Goal: Transaction & Acquisition: Download file/media

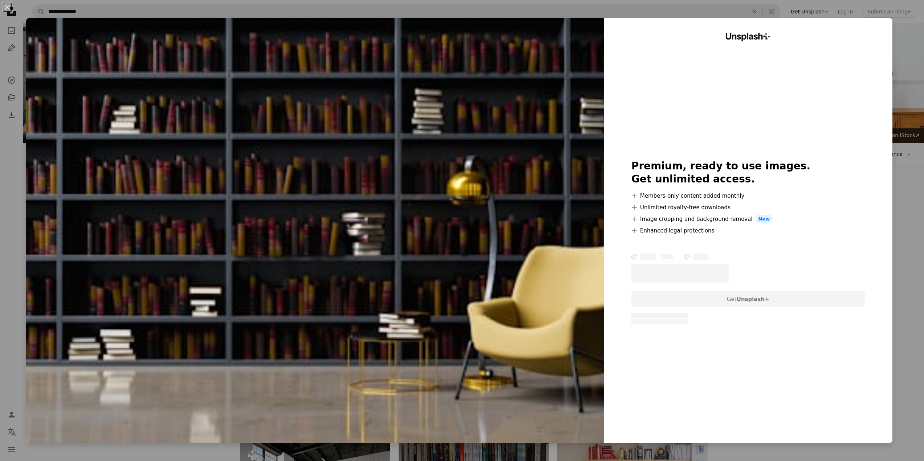
scroll to position [2091, 0]
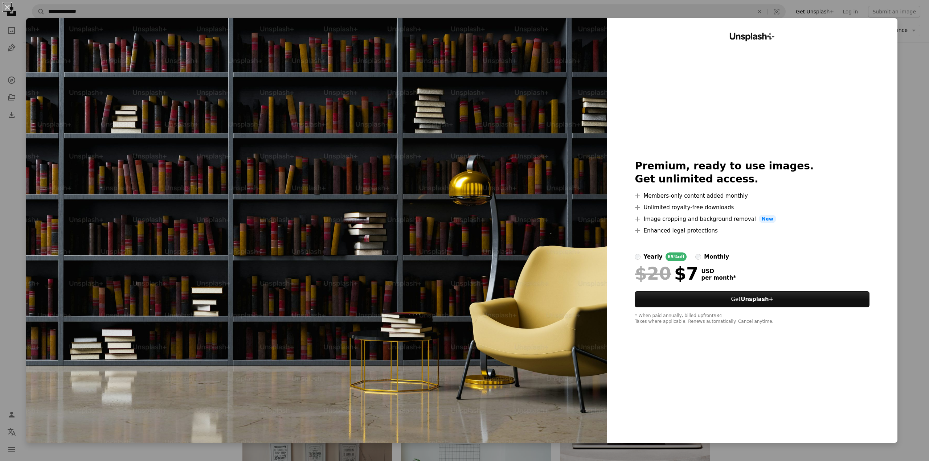
click at [914, 64] on div "An X shape Unsplash+ Premium, ready to use images. Get unlimited access. A plus…" at bounding box center [464, 230] width 929 height 461
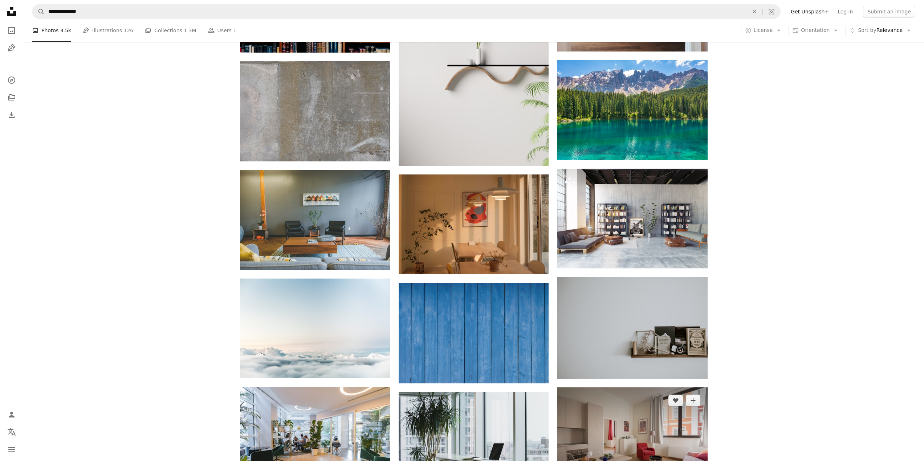
scroll to position [2672, 0]
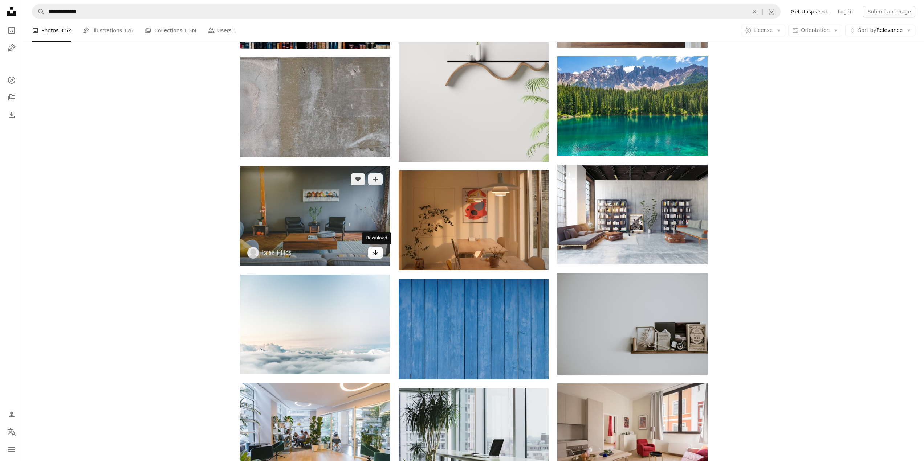
click at [377, 255] on icon "Arrow pointing down" at bounding box center [375, 252] width 6 height 9
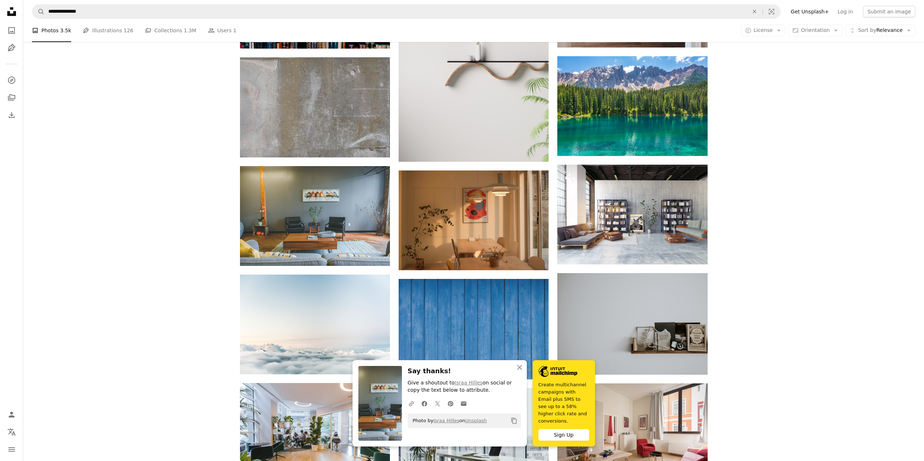
drag, startPoint x: 810, startPoint y: 372, endPoint x: 818, endPoint y: 370, distance: 7.8
click at [19, 192] on nav "Unsplash logo Unsplash Home A photo Pen Tool A compass A stack of folders Downl…" at bounding box center [11, 230] width 23 height 461
click at [521, 372] on icon "An X shape" at bounding box center [519, 367] width 9 height 9
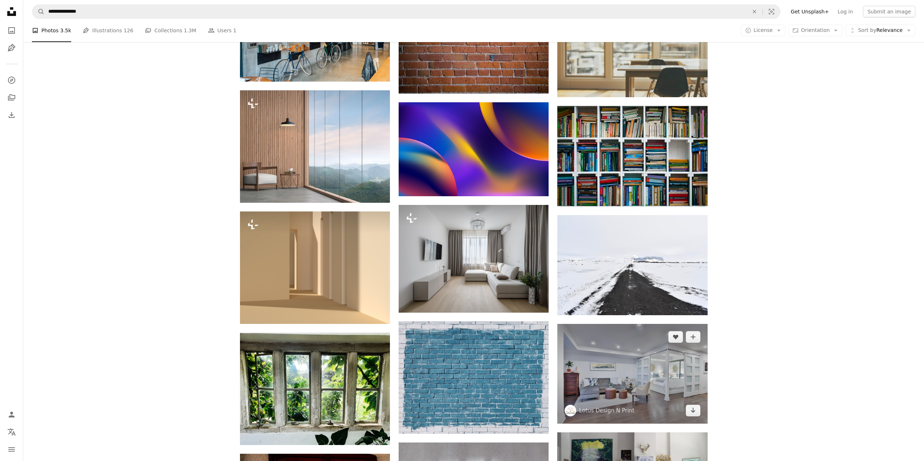
scroll to position [3869, 0]
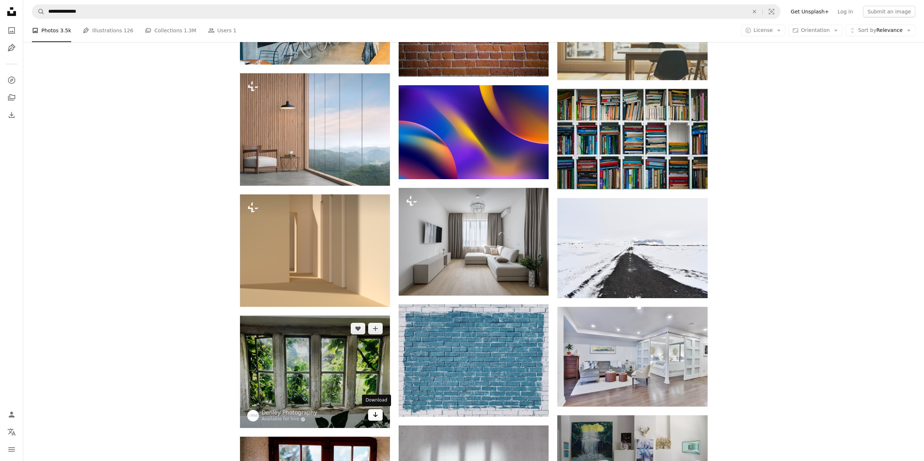
click at [378, 417] on icon "Arrow pointing down" at bounding box center [375, 415] width 6 height 9
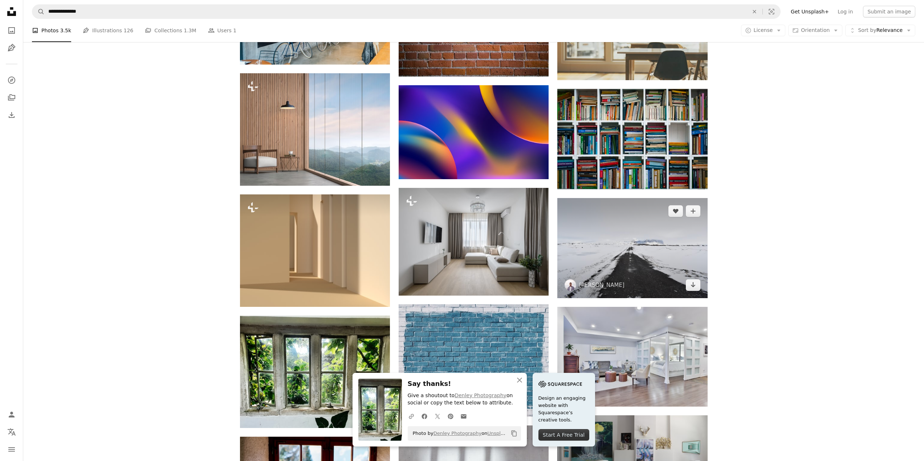
click at [622, 250] on img at bounding box center [632, 248] width 150 height 100
click at [697, 287] on link "Arrow pointing down" at bounding box center [693, 286] width 15 height 12
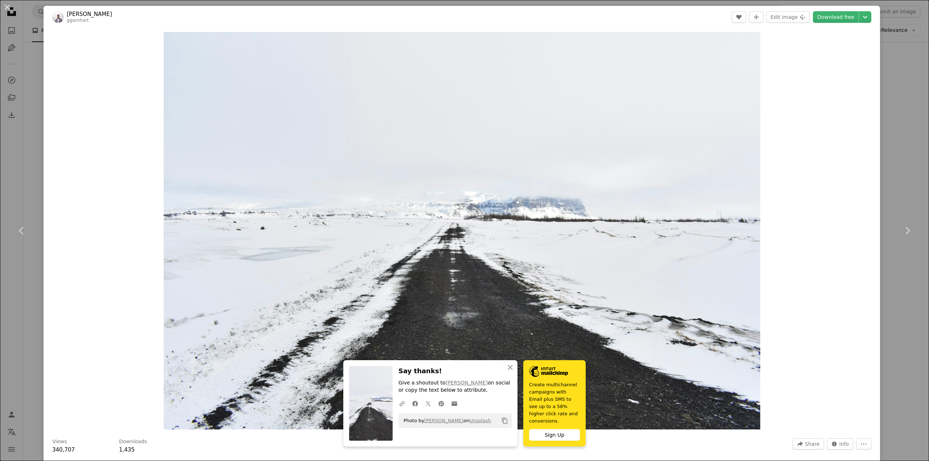
drag, startPoint x: 887, startPoint y: 106, endPoint x: 880, endPoint y: 95, distance: 12.4
click at [887, 106] on div "An X shape Chevron left Chevron right An X shape Close Say thanks! Give a shout…" at bounding box center [464, 230] width 929 height 461
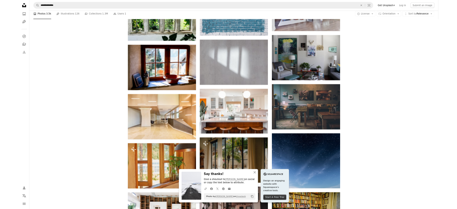
scroll to position [4305, 0]
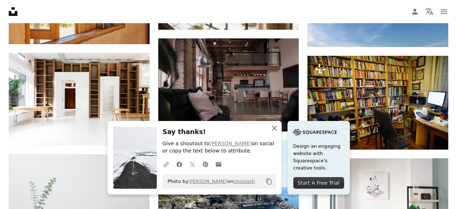
click at [272, 130] on icon "An X shape" at bounding box center [274, 128] width 9 height 9
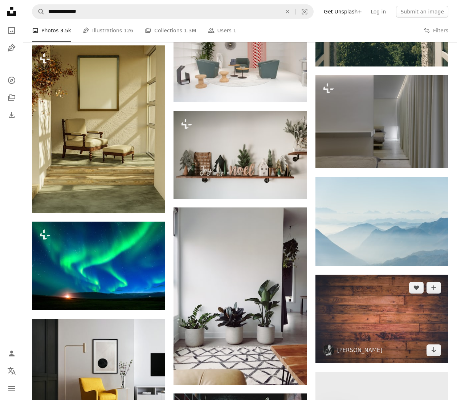
scroll to position [8298, 0]
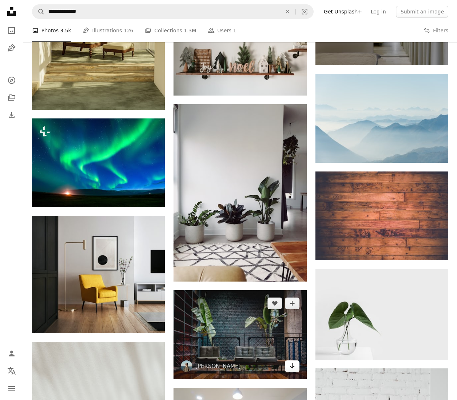
click at [293, 367] on icon "Arrow pointing down" at bounding box center [292, 365] width 6 height 9
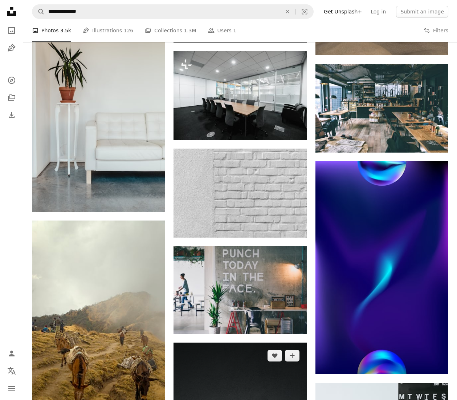
scroll to position [15922, 0]
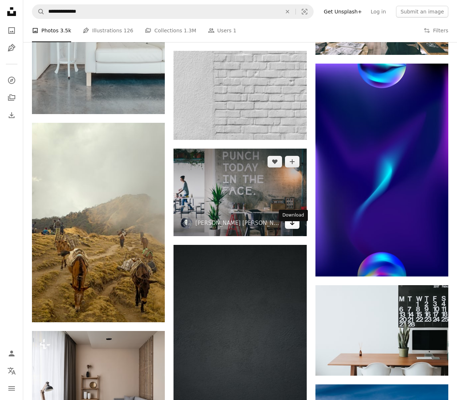
click at [293, 225] on icon "Download" at bounding box center [292, 222] width 5 height 5
